Goal: Communication & Community: Answer question/provide support

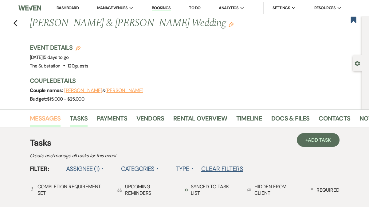
click at [51, 121] on link "Messages" at bounding box center [45, 121] width 31 height 14
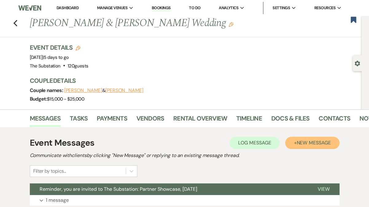
click at [311, 143] on span "New Message" at bounding box center [314, 143] width 34 height 6
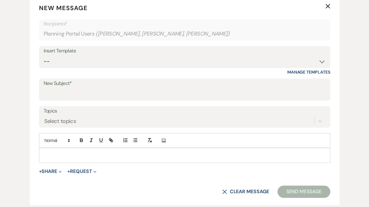
scroll to position [206, 0]
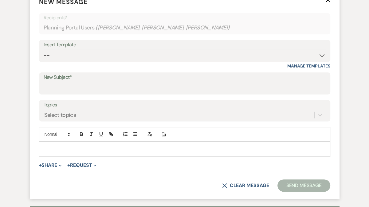
click at [157, 150] on p at bounding box center [184, 149] width 281 height 7
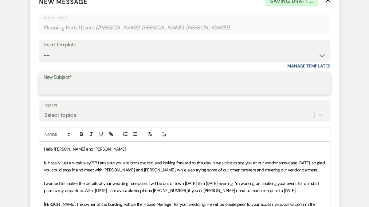
click at [70, 90] on input "New Subject*" at bounding box center [185, 88] width 282 height 12
type input "Finalizing the details of your wedding reception"
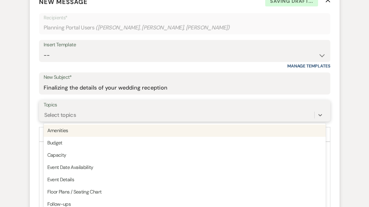
click at [57, 112] on div "Select topics" at bounding box center [179, 115] width 271 height 11
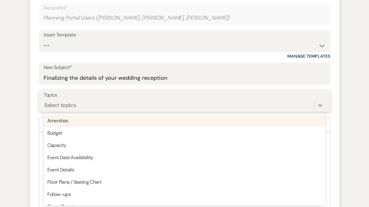
scroll to position [216, 0]
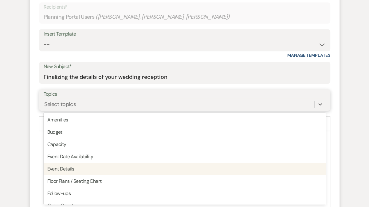
click at [67, 171] on div "Event Details" at bounding box center [185, 169] width 282 height 12
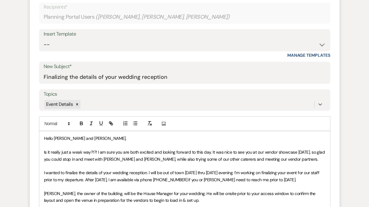
click at [84, 161] on span "Is it really just a weak way?!?! I am sure you are both excited and looking for…" at bounding box center [185, 156] width 282 height 12
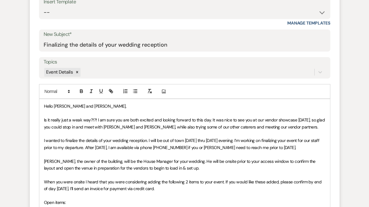
scroll to position [249, 0]
click at [77, 119] on span "Is it really just a weak way?!?! I am sure you are both excited and looking for…" at bounding box center [185, 123] width 282 height 12
click at [210, 119] on span "Is it really just a week way?!?! I am sure you are both excited and looking for…" at bounding box center [185, 123] width 282 height 12
click at [321, 121] on span "Is it really just a week way?!?! I am sure you are both excited and looking for…" at bounding box center [185, 123] width 282 height 12
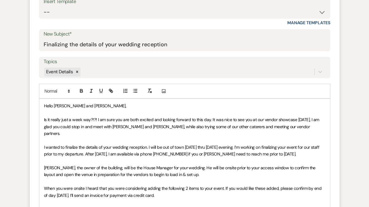
click at [167, 128] on span "Is it really just a week way?!?! I am sure you are both excited and looking for…" at bounding box center [182, 126] width 277 height 19
drag, startPoint x: 252, startPoint y: 126, endPoint x: 289, endPoint y: 128, distance: 36.9
click at [289, 128] on span "Is it really just a week way?!?! I am sure you are both excited and looking for…" at bounding box center [182, 126] width 277 height 19
drag, startPoint x: 183, startPoint y: 127, endPoint x: 276, endPoint y: 129, distance: 93.1
click at [276, 129] on span "Is it really just a week way?!?! I am sure you are both excited and looking for…" at bounding box center [182, 126] width 277 height 19
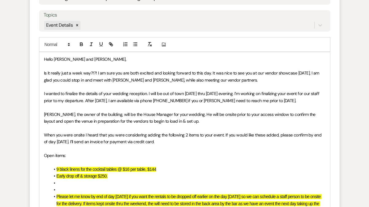
scroll to position [302, 0]
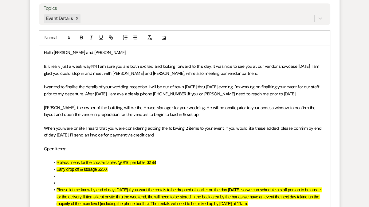
click at [90, 146] on p "Open items:" at bounding box center [184, 149] width 281 height 7
click at [86, 147] on p "Open items:" at bounding box center [184, 149] width 281 height 7
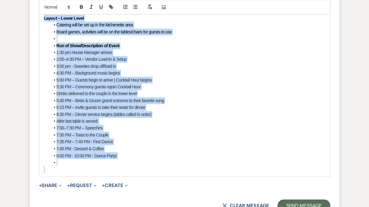
scroll to position [774, 0]
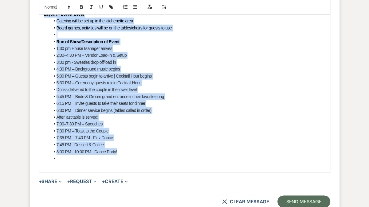
drag, startPoint x: 44, startPoint y: 51, endPoint x: 116, endPoint y: 158, distance: 128.9
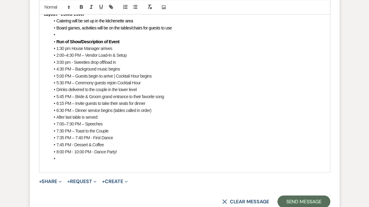
scroll to position [334, 0]
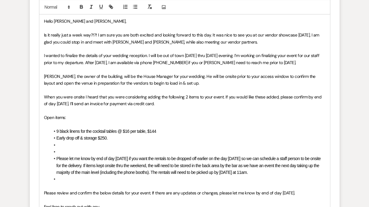
click at [296, 64] on p "I wanted to finalize the details of your wedding reception. I will be out of to…" at bounding box center [184, 59] width 281 height 14
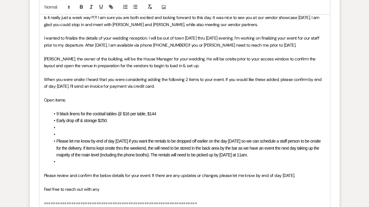
scroll to position [356, 0]
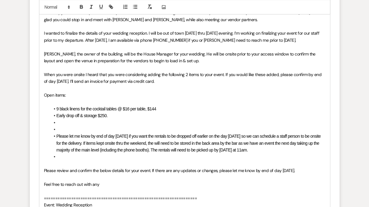
click at [72, 121] on li at bounding box center [187, 123] width 275 height 7
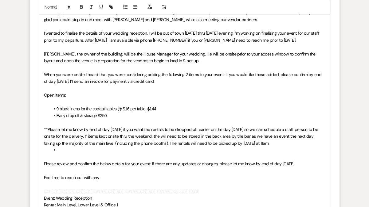
click at [121, 114] on li "Early drop off & storage $250." at bounding box center [187, 115] width 275 height 7
drag, startPoint x: 81, startPoint y: 129, endPoint x: 124, endPoint y: 131, distance: 42.4
click at [124, 131] on span "*Please let me know by end of day [DATE] if you want the rentals to be dropped …" at bounding box center [180, 136] width 273 height 19
click at [120, 129] on strong "by end of day [DATE]" at bounding box center [100, 130] width 39 height 6
drag, startPoint x: 85, startPoint y: 81, endPoint x: 52, endPoint y: 81, distance: 33.5
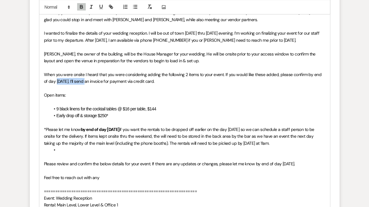
click at [52, 81] on span "When you were onsite I heard that you were considering adding the following 2 i…" at bounding box center [183, 78] width 279 height 12
drag, startPoint x: 127, startPoint y: 130, endPoint x: 79, endPoint y: 131, distance: 48.2
click at [79, 131] on p "*Please let me know by end of day [DATE] if you want the rentals to be dropped …" at bounding box center [184, 136] width 281 height 21
click at [114, 143] on span "*Please let me know by end of day [DATE] if you want the rentals to be dropped …" at bounding box center [180, 136] width 273 height 19
click at [89, 151] on li at bounding box center [187, 150] width 275 height 7
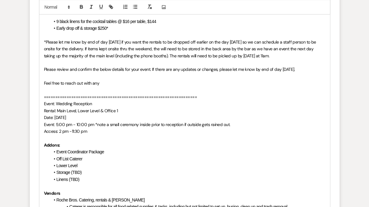
scroll to position [588, 0]
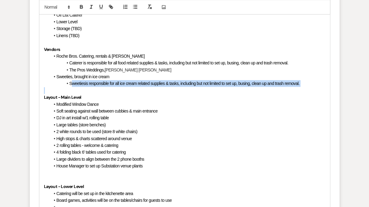
drag, startPoint x: 70, startPoint y: 84, endPoint x: 72, endPoint y: 89, distance: 5.3
click at [72, 89] on div "Hello [PERSON_NAME] and [PERSON_NAME], Is it really just a week way?!?! I am su…" at bounding box center [184, 49] width 291 height 578
click at [70, 86] on li "Sweeties is responsible for all ice cream related supplies & tasks, including b…" at bounding box center [187, 83] width 275 height 7
drag, startPoint x: 70, startPoint y: 84, endPoint x: 72, endPoint y: 91, distance: 7.3
click at [72, 91] on div "Hello [PERSON_NAME] and [PERSON_NAME], Is it really just a week way?!?! I am su…" at bounding box center [184, 49] width 291 height 578
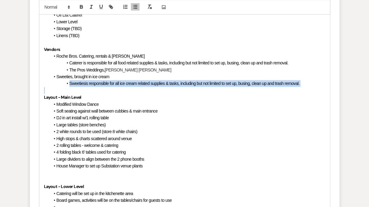
copy li "Sweeties is responsible for all ice cream related supplies & tasks, including b…"
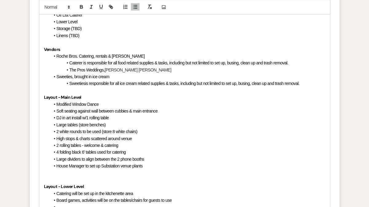
click at [159, 134] on li "2 white rounds to be used (store 8 white chairs)" at bounding box center [187, 131] width 275 height 7
click at [139, 70] on li "The Pros Weddings, [PERSON_NAME] [PERSON_NAME]" at bounding box center [187, 70] width 275 height 7
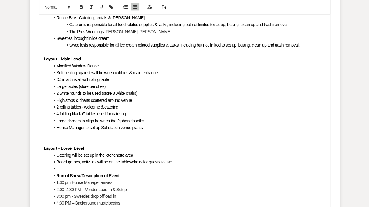
scroll to position [627, 0]
click at [79, 139] on p at bounding box center [184, 141] width 281 height 7
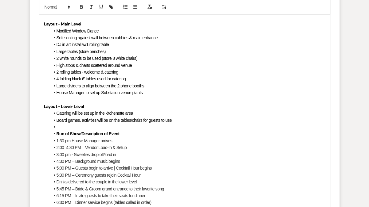
scroll to position [662, 0]
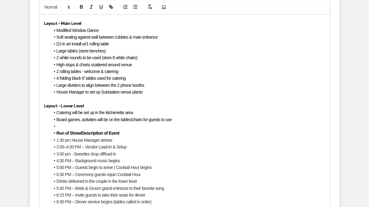
click at [84, 128] on li at bounding box center [187, 126] width 275 height 7
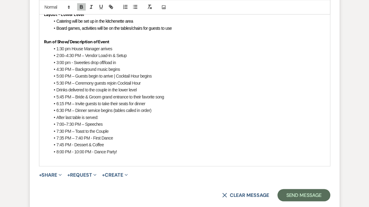
scroll to position [753, 0]
click at [128, 151] on li "8:00 PM - 10:00 PM - Dance Party!" at bounding box center [187, 152] width 275 height 7
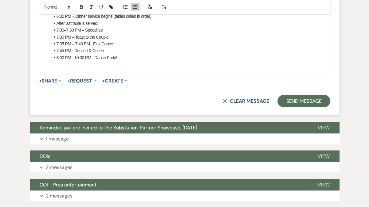
scroll to position [845, 0]
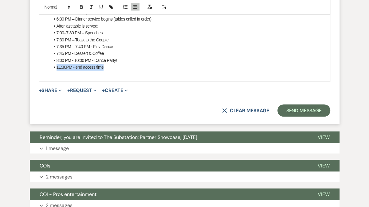
drag, startPoint x: 108, startPoint y: 66, endPoint x: 56, endPoint y: 66, distance: 51.6
click at [56, 66] on li "11:30PM - end access time" at bounding box center [187, 67] width 275 height 7
copy span "11:30PM - end access time"
click at [199, 49] on li "7:35 PM – 7:40 PM - First Dance" at bounding box center [187, 46] width 275 height 7
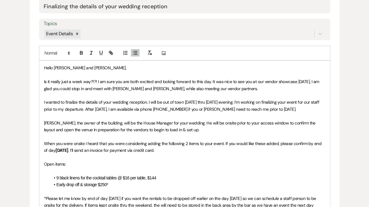
scroll to position [288, 0]
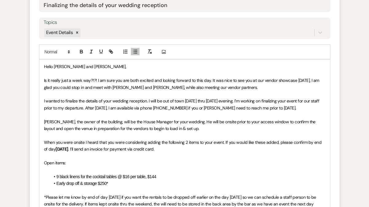
click at [72, 101] on span "I wanted to finalize the details of your wedding reception. I will be out of to…" at bounding box center [182, 104] width 277 height 12
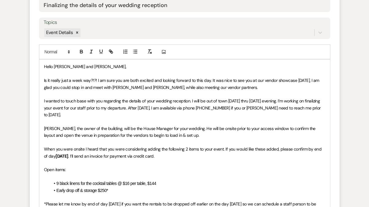
click at [148, 108] on span "I wanted to touch base with you regarding the details of your wedding reception…" at bounding box center [183, 107] width 278 height 19
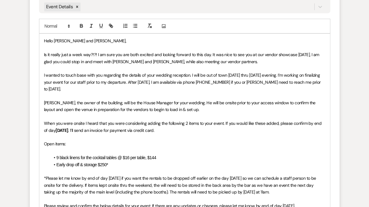
scroll to position [314, 0]
click at [100, 102] on span "[PERSON_NAME], the owner of the building, will be the House Manager for your we…" at bounding box center [180, 106] width 273 height 12
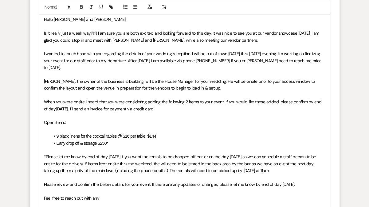
scroll to position [336, 0]
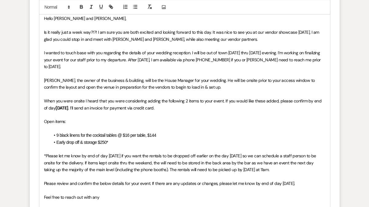
click at [77, 128] on p at bounding box center [184, 128] width 281 height 7
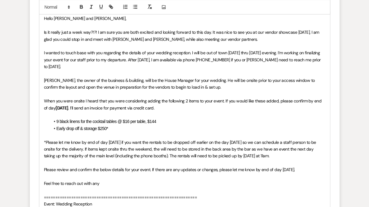
scroll to position [380, 0]
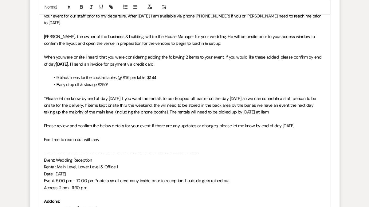
click at [159, 104] on span "*Please let me know by end of day [DATE] if you want the rentals to be dropped …" at bounding box center [180, 105] width 273 height 19
click at [253, 105] on span "*Please let me know by end of day [DATE] if you want the rentals to be dropped …" at bounding box center [180, 105] width 273 height 19
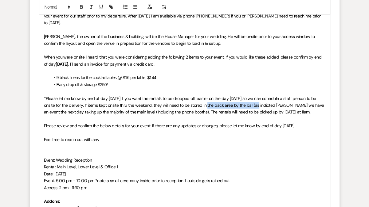
drag, startPoint x: 203, startPoint y: 105, endPoint x: 253, endPoint y: 107, distance: 50.4
click at [253, 107] on span "*Please let me know by end of day [DATE] if you want the rentals to be dropped …" at bounding box center [184, 105] width 281 height 19
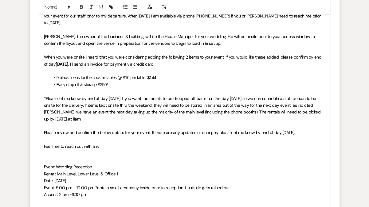
click at [317, 105] on span "*Please let me know by end of day [DATE] if you want the rentals to be dropped …" at bounding box center [183, 109] width 278 height 26
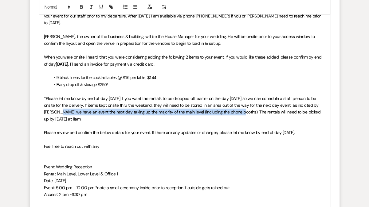
drag, startPoint x: 236, startPoint y: 112, endPoint x: 56, endPoint y: 110, distance: 180.4
click at [56, 110] on span "*Please let me know by end of day [DATE] if you want the rentals to be dropped …" at bounding box center [183, 109] width 278 height 26
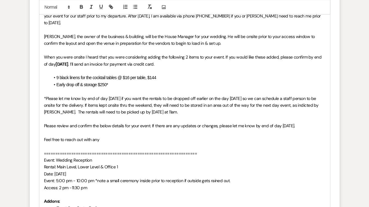
click at [147, 112] on span "*Please let me know by end of day [DATE] if you want the rentals to be dropped …" at bounding box center [182, 105] width 276 height 19
click at [90, 135] on p at bounding box center [184, 132] width 281 height 7
click at [75, 126] on span "Please review and confirm the below details for your event. If there are any up…" at bounding box center [169, 126] width 251 height 6
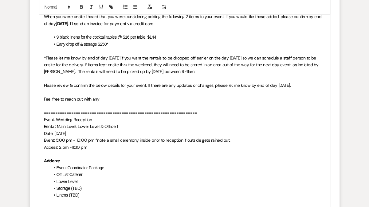
scroll to position [423, 0]
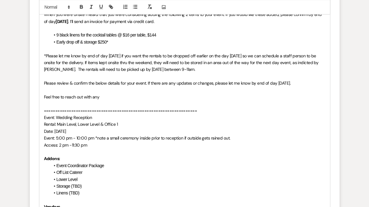
click at [290, 84] on span "Please review & confirm the below details for your event. If there are any upda…" at bounding box center [167, 84] width 247 height 6
click at [122, 96] on p "Feel free to reach out with any" at bounding box center [184, 97] width 281 height 7
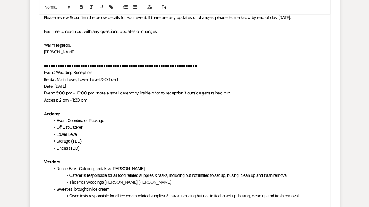
scroll to position [493, 0]
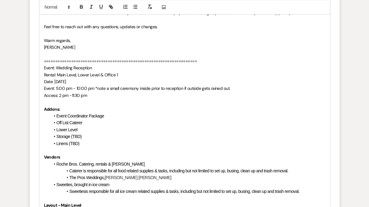
click at [87, 142] on li "Linens (TBD)" at bounding box center [187, 143] width 275 height 7
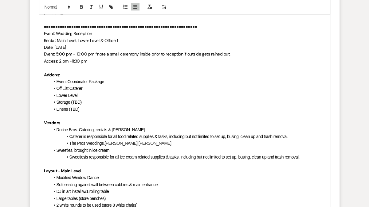
scroll to position [531, 0]
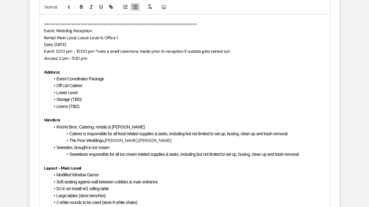
click at [73, 99] on span "Storage (TBD)" at bounding box center [69, 99] width 25 height 5
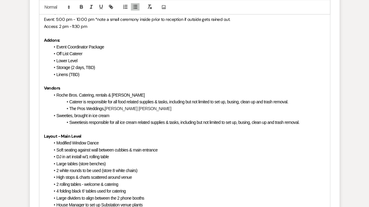
scroll to position [563, 0]
click at [70, 74] on span "Linens (TBD)" at bounding box center [68, 74] width 23 height 5
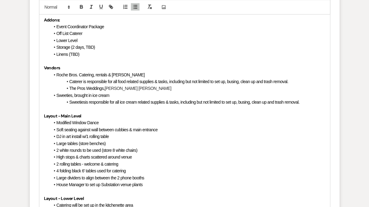
scroll to position [587, 0]
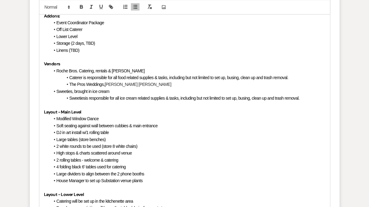
click at [68, 83] on li "The Pros Weddings, [PERSON_NAME] [PERSON_NAME]" at bounding box center [187, 84] width 275 height 7
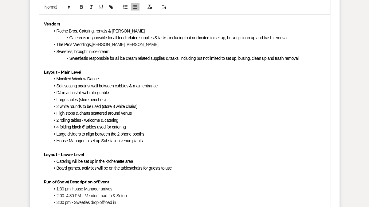
scroll to position [628, 0]
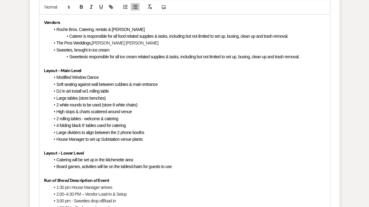
click at [95, 84] on span "Soft seating against wall between cubbies & main entrance" at bounding box center [107, 84] width 101 height 5
click at [77, 97] on span "Large tables (store benches)" at bounding box center [81, 98] width 49 height 5
click at [77, 105] on span "2 white rounds to be used (store 8 white chairs)" at bounding box center [97, 105] width 81 height 5
click at [86, 111] on span "High stops & charts scattered around venue" at bounding box center [95, 111] width 76 height 5
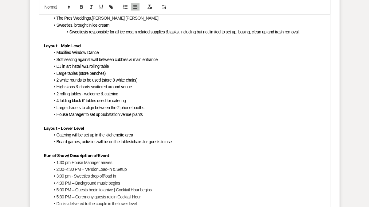
scroll to position [654, 0]
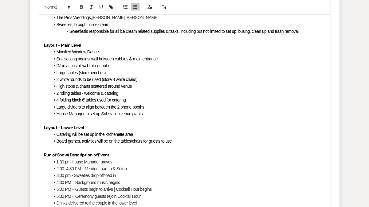
click at [153, 107] on li "Large dividers to align between the 2 phone booths" at bounding box center [187, 107] width 275 height 7
click at [132, 114] on span "House Manager to set up Substation venue plants" at bounding box center [100, 114] width 86 height 5
click at [150, 114] on li "House Manager to set up Substation venue plants" at bounding box center [187, 114] width 275 height 7
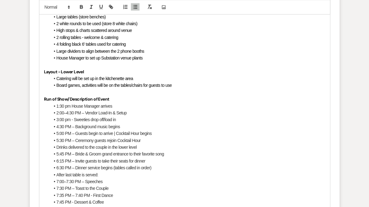
scroll to position [711, 0]
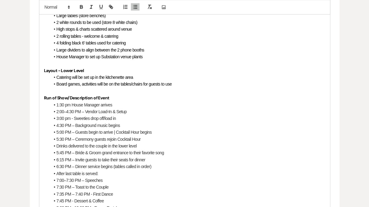
click at [176, 81] on li "Board games, activities will be on the tables/chairs for guests to use" at bounding box center [187, 84] width 275 height 7
click at [146, 77] on li "Catering will be set up in the kitchenette area" at bounding box center [187, 77] width 275 height 7
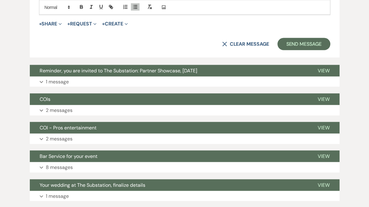
scroll to position [874, 0]
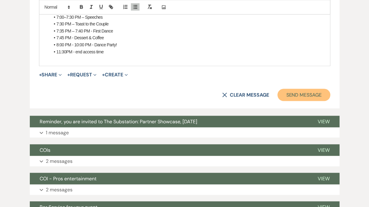
click at [297, 97] on button "Send Message" at bounding box center [303, 95] width 53 height 12
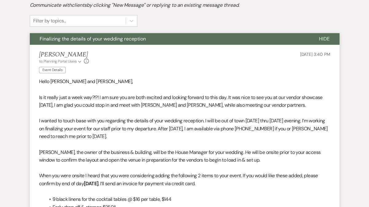
scroll to position [0, 0]
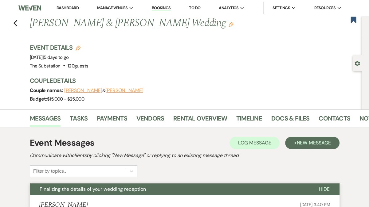
click at [68, 7] on link "Dashboard" at bounding box center [68, 7] width 22 height 5
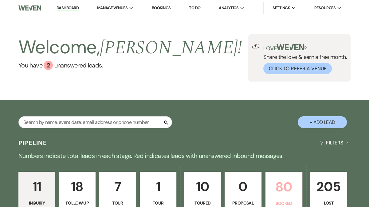
click at [284, 191] on p "80" at bounding box center [283, 187] width 29 height 21
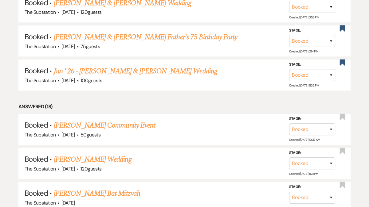
scroll to position [366, 0]
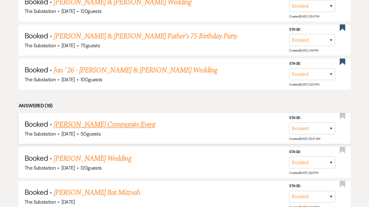
click at [119, 122] on link "[PERSON_NAME] Community Event" at bounding box center [104, 124] width 101 height 11
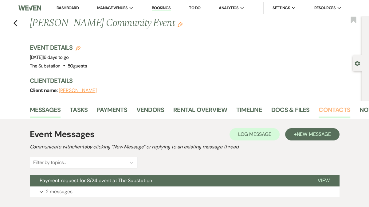
click at [319, 111] on link "Contacts" at bounding box center [335, 112] width 32 height 14
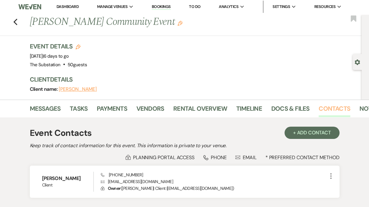
scroll to position [46, 0]
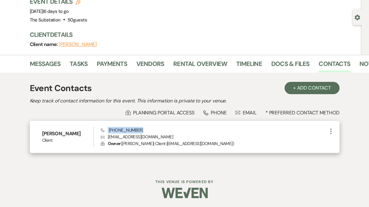
drag, startPoint x: 108, startPoint y: 130, endPoint x: 147, endPoint y: 130, distance: 39.3
click at [147, 130] on div "Phone [PHONE_NUMBER] Envelope [EMAIL_ADDRESS][DOMAIN_NAME] Lock Owner ( [PERSON…" at bounding box center [214, 137] width 226 height 20
copy span "[PHONE_NUMBER]"
drag, startPoint x: 108, startPoint y: 137, endPoint x: 165, endPoint y: 138, distance: 57.8
click at [165, 138] on p "Envelope [EMAIL_ADDRESS][DOMAIN_NAME]" at bounding box center [214, 137] width 226 height 7
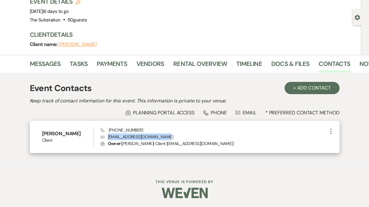
copy p "[EMAIL_ADDRESS][DOMAIN_NAME]"
